Goal: Task Accomplishment & Management: Manage account settings

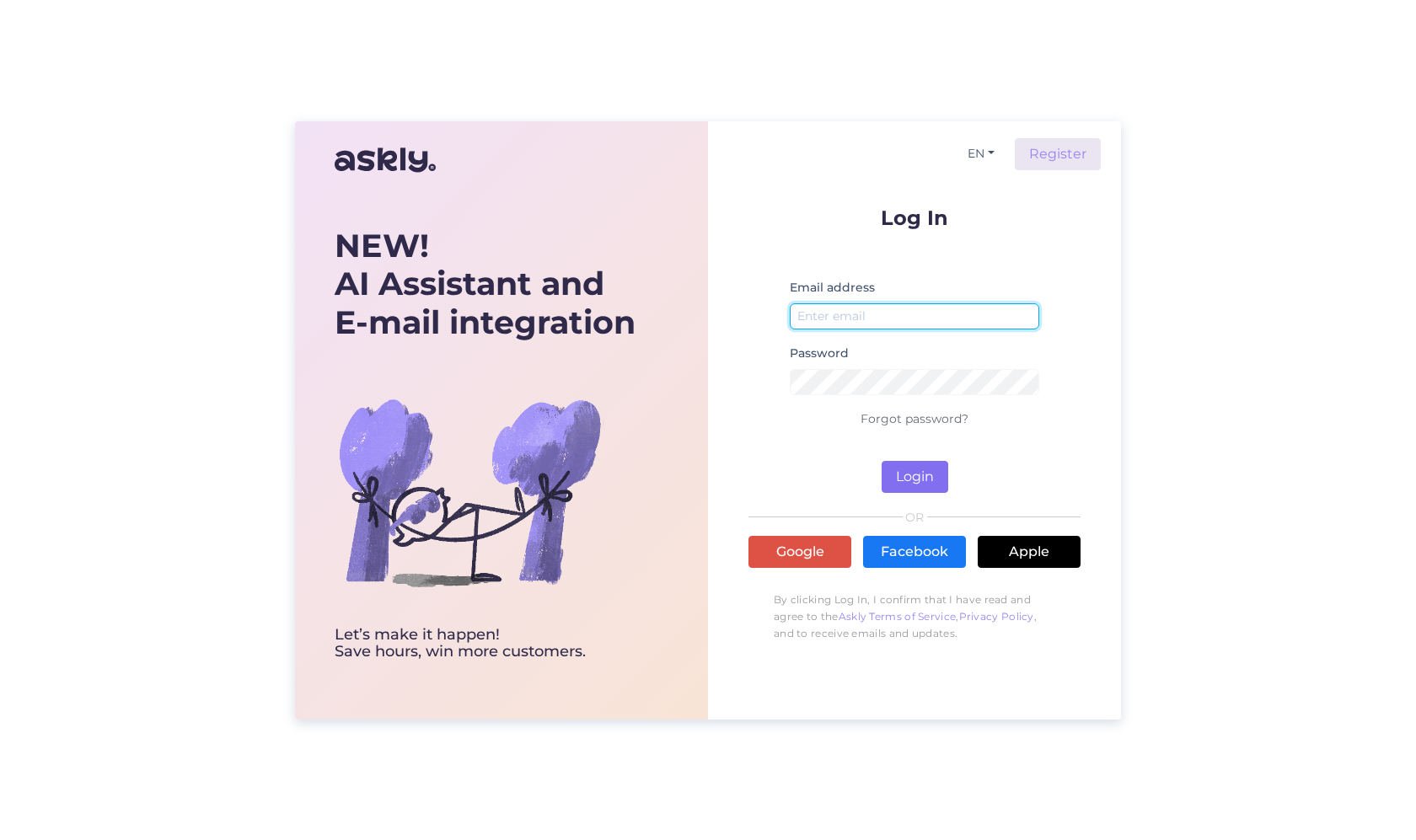
type input "[PERSON_NAME][EMAIL_ADDRESS][DOMAIN_NAME]"
click at [918, 481] on button "Login" at bounding box center [914, 477] width 67 height 32
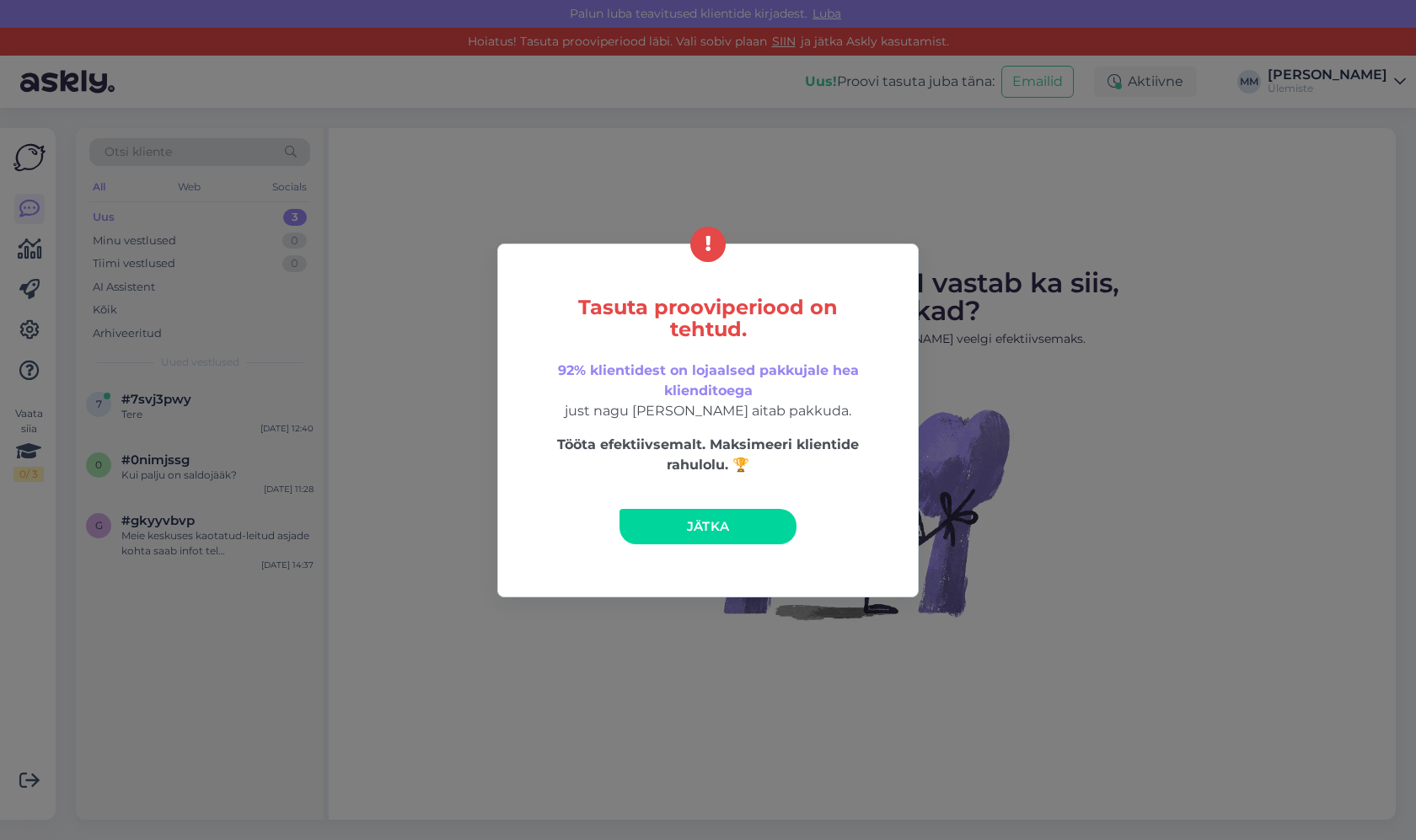
click at [46, 296] on div "Tasuta prooviperiood on tehtud. 92% klientidest on lojaalsed pakkujale hea klie…" at bounding box center [708, 420] width 1416 height 840
